Goal: Task Accomplishment & Management: Use online tool/utility

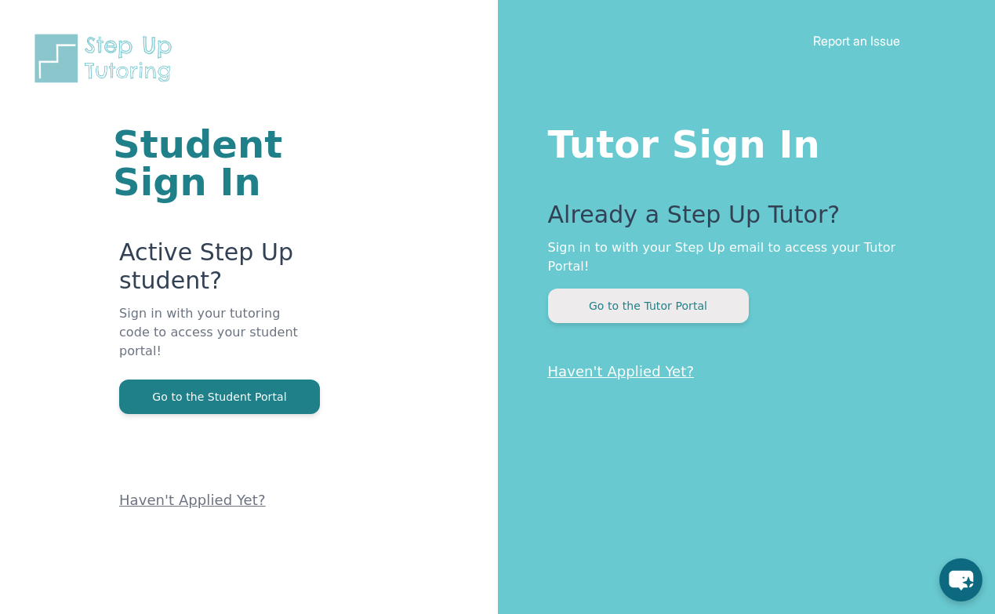
click at [648, 293] on button "Go to the Tutor Portal" at bounding box center [648, 306] width 201 height 35
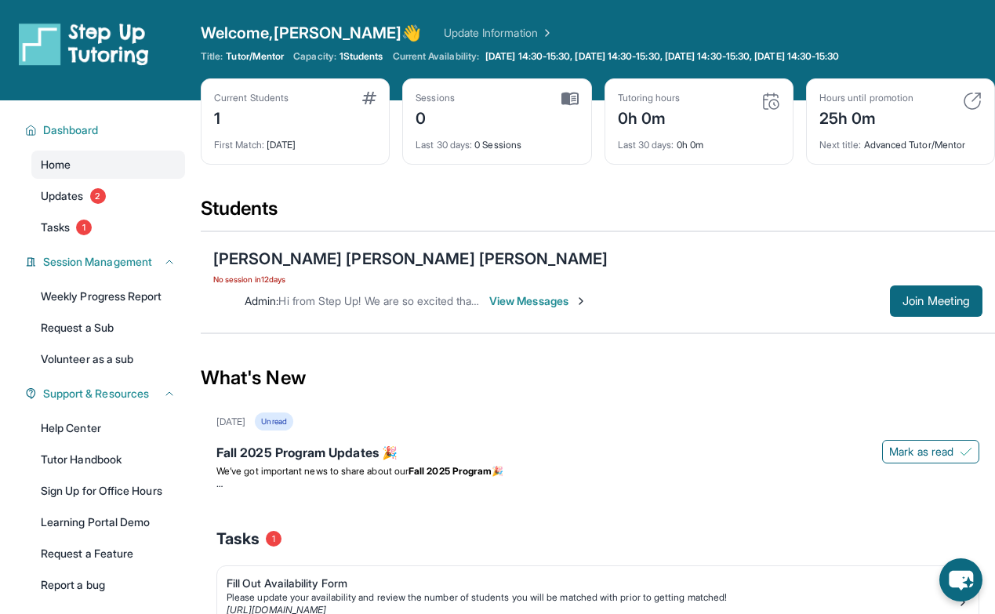
click at [264, 282] on span "No session [DATE]" at bounding box center [410, 279] width 395 height 13
click at [715, 285] on div "Admin : Hi from Step Up! We are so excited that you are matched with one anothe…" at bounding box center [597, 300] width 769 height 31
click at [587, 293] on span "View Messages" at bounding box center [538, 301] width 98 height 16
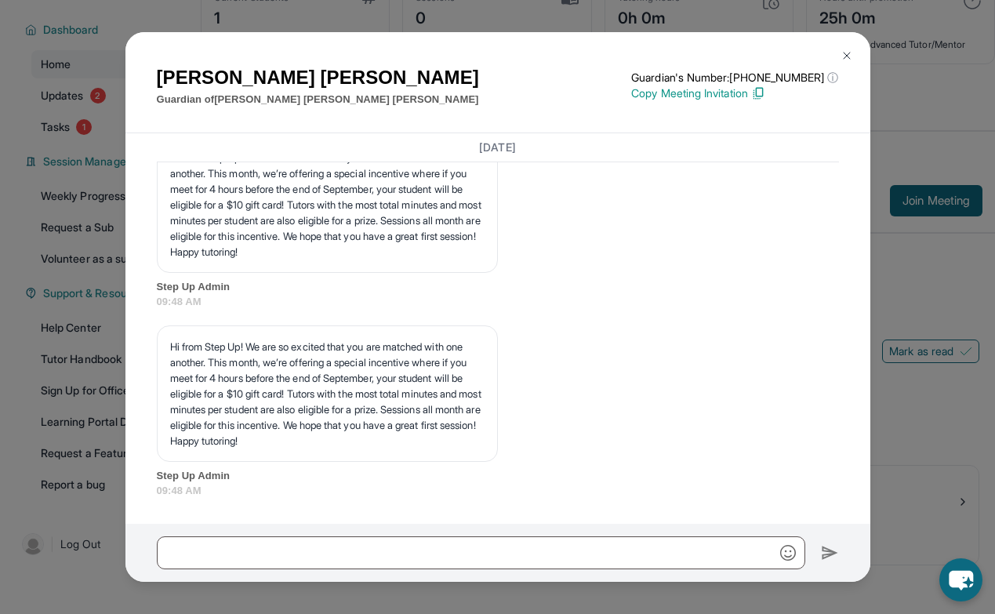
scroll to position [4823, 0]
click at [843, 59] on img at bounding box center [847, 55] width 13 height 13
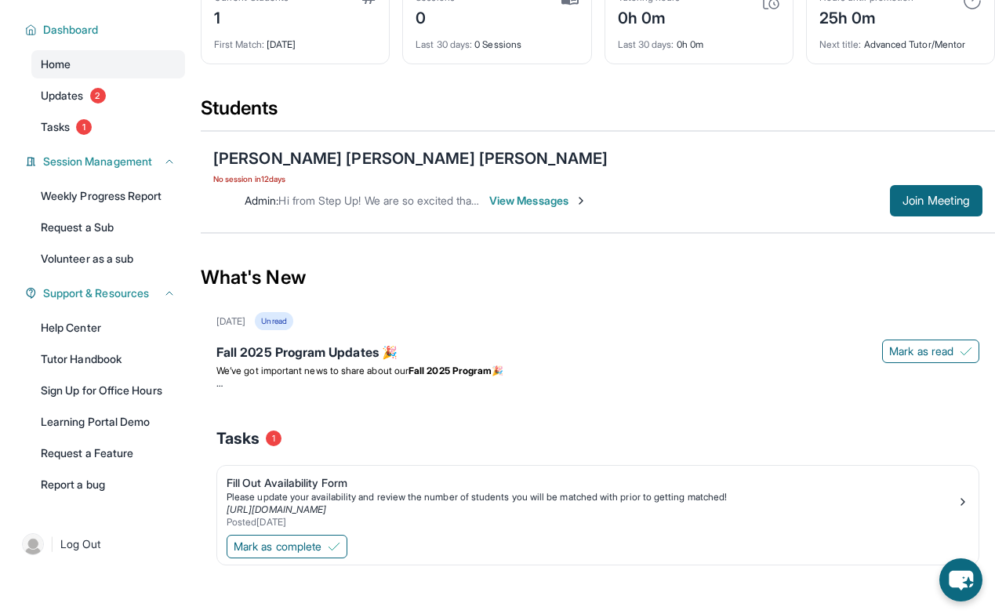
click at [274, 181] on span "No session [DATE]" at bounding box center [410, 179] width 395 height 13
click at [897, 185] on button "Join Meeting" at bounding box center [936, 200] width 93 height 31
